Goal: Navigation & Orientation: Go to known website

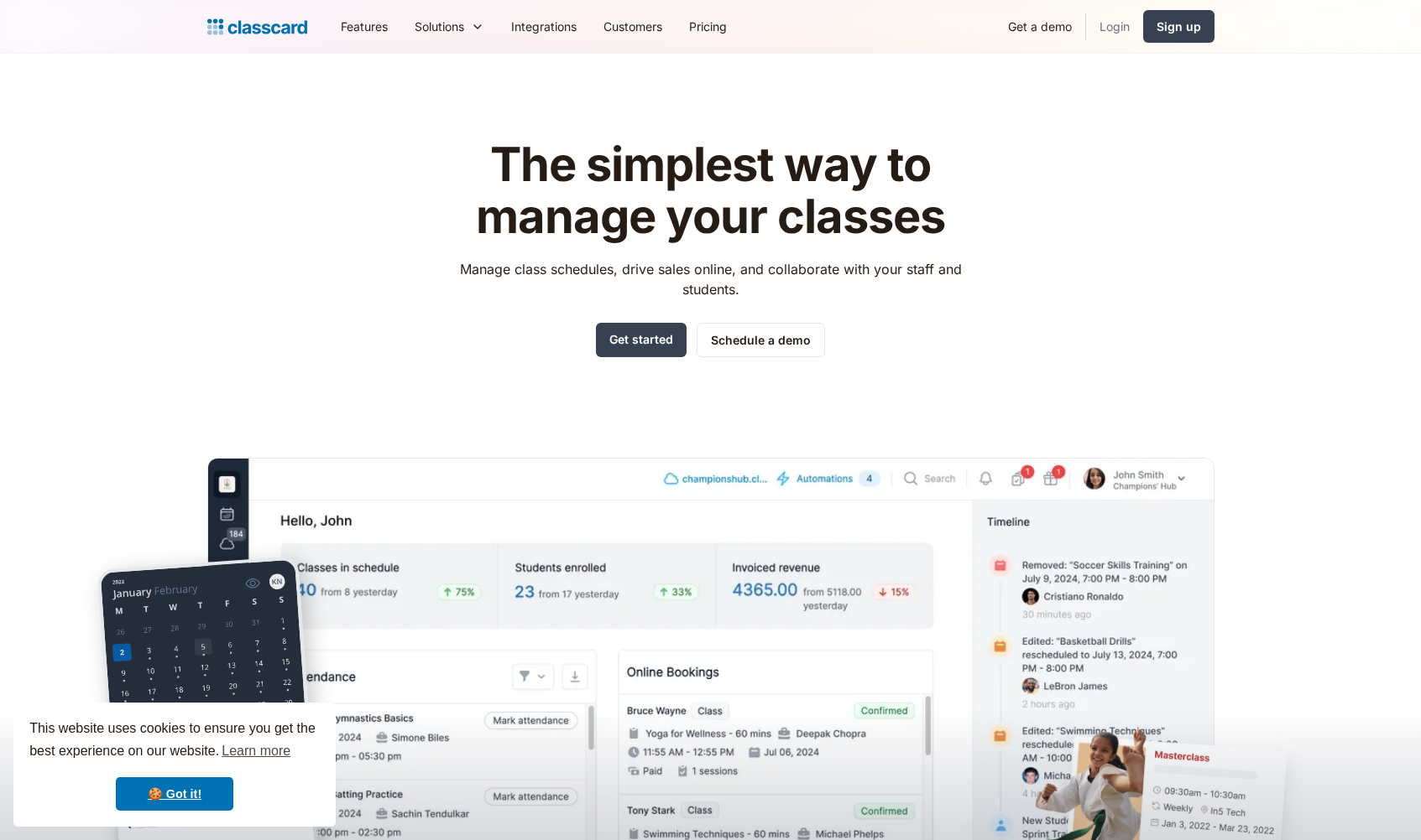
click at [1099, 25] on link "Login" at bounding box center [1114, 26] width 57 height 38
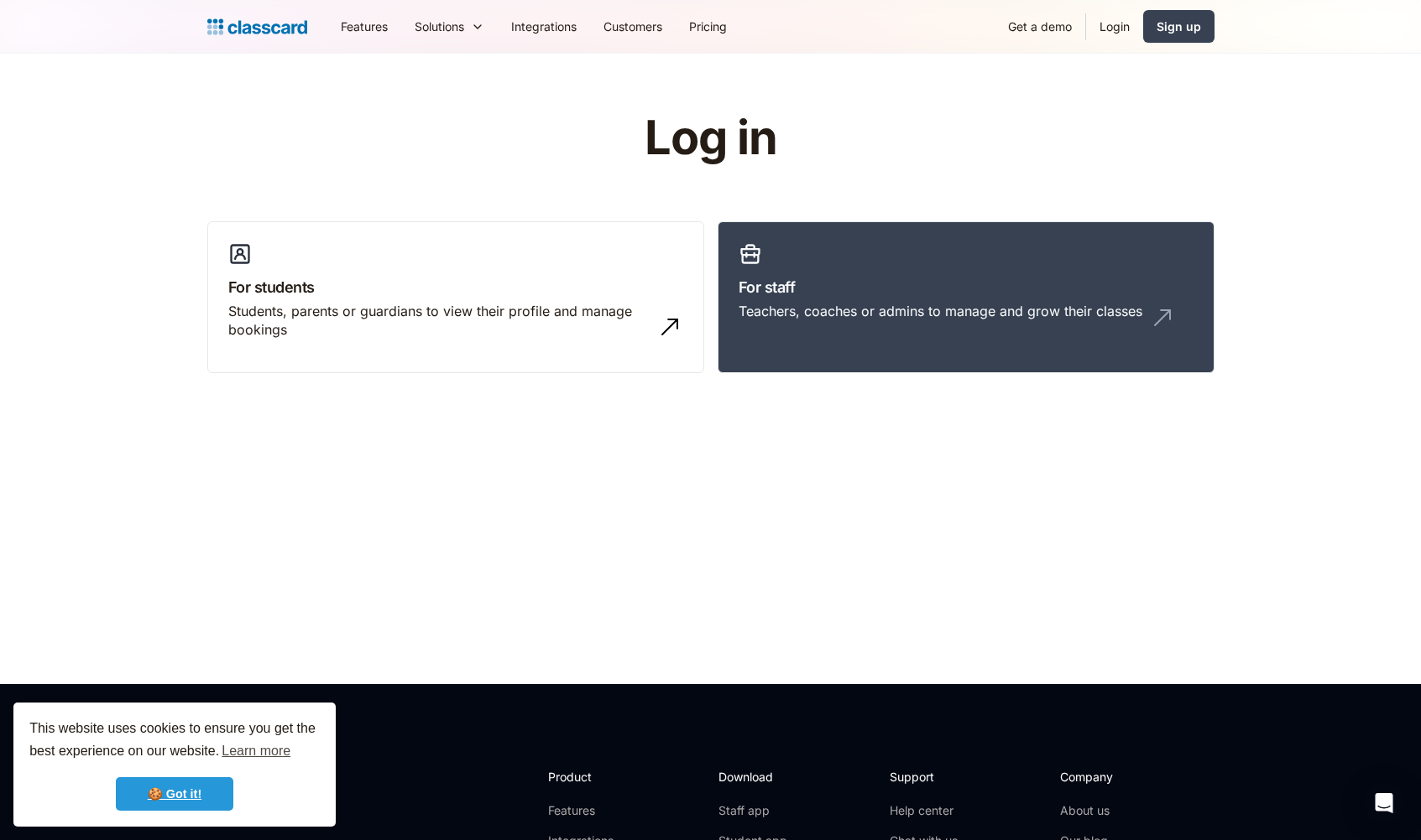
click at [162, 780] on link "🍪 Got it!" at bounding box center [174, 794] width 117 height 33
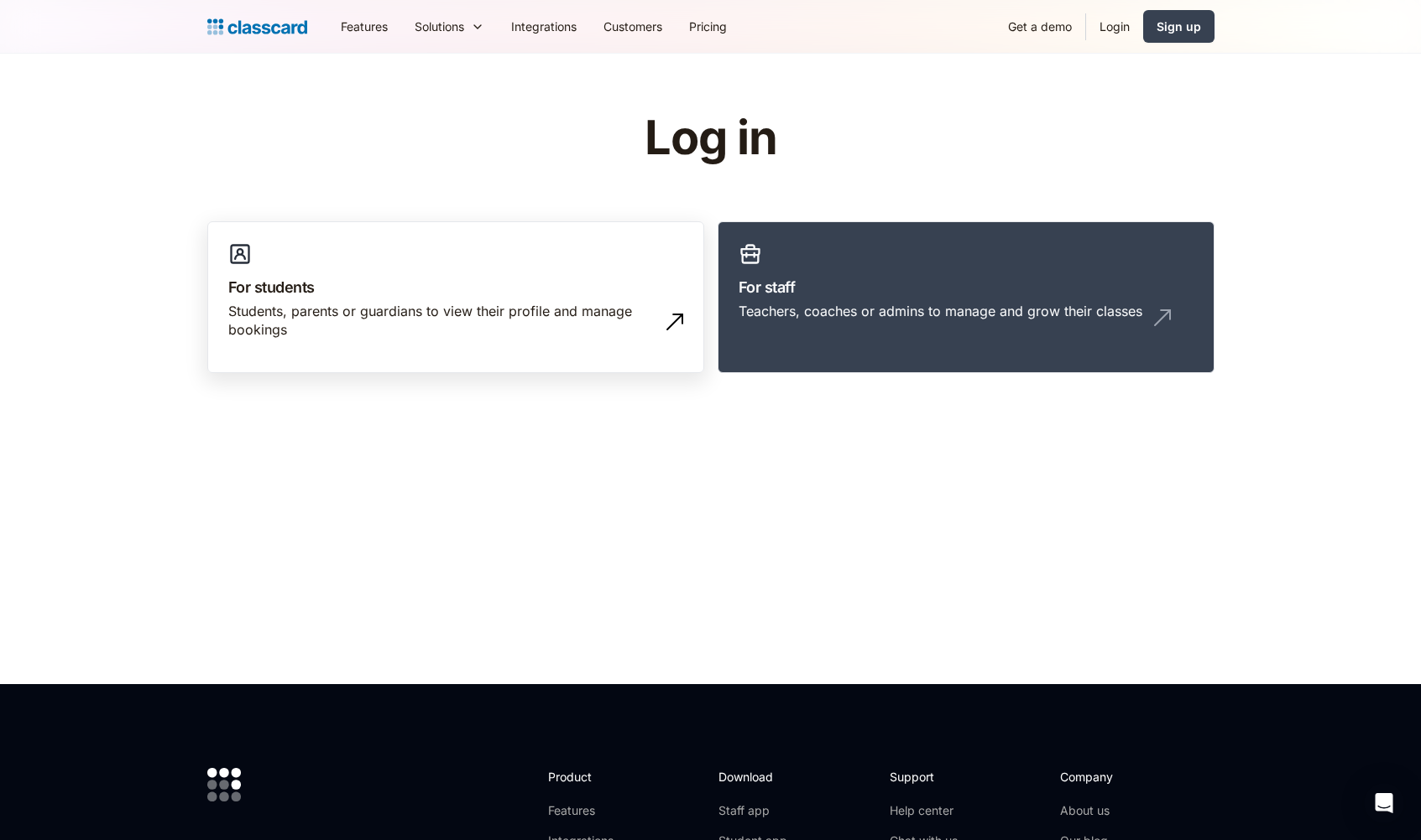
click at [525, 283] on h3 "For students" at bounding box center [455, 287] width 454 height 22
